Goal: Find specific page/section: Find specific page/section

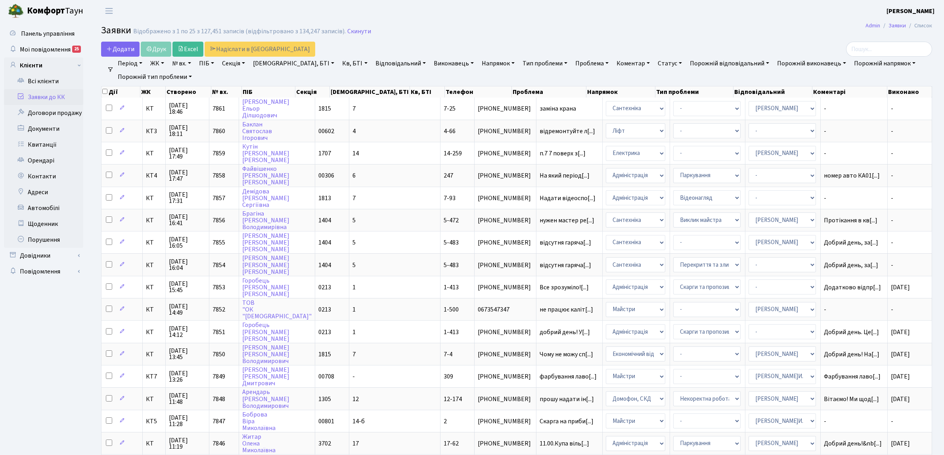
select select "25"
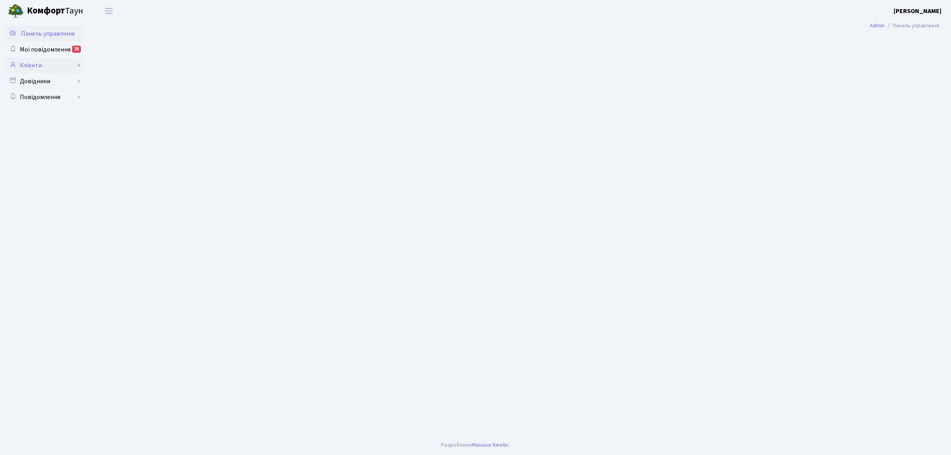
click at [40, 63] on link "Клієнти" at bounding box center [43, 65] width 79 height 16
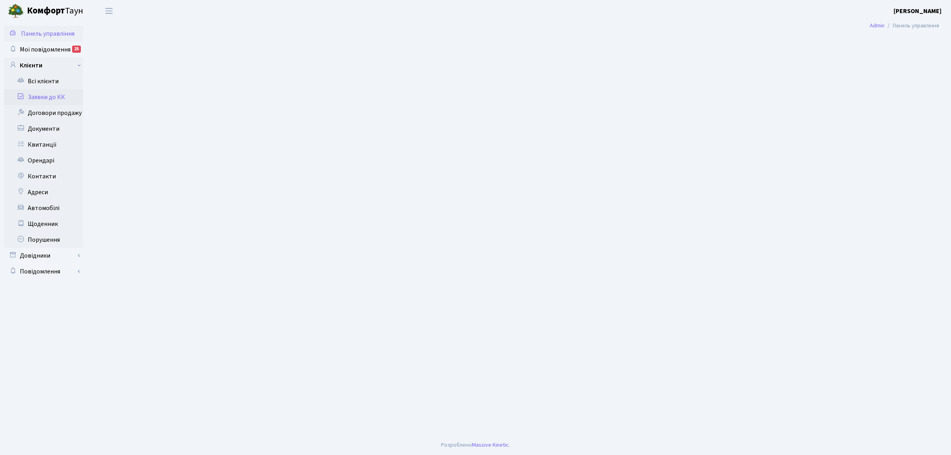
click at [59, 97] on link "Заявки до КК" at bounding box center [43, 97] width 79 height 16
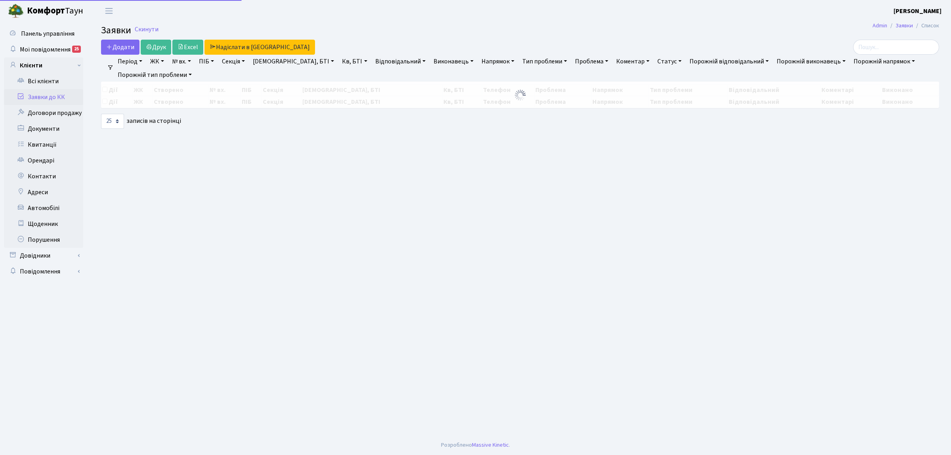
select select "25"
